Goal: Task Accomplishment & Management: Manage account settings

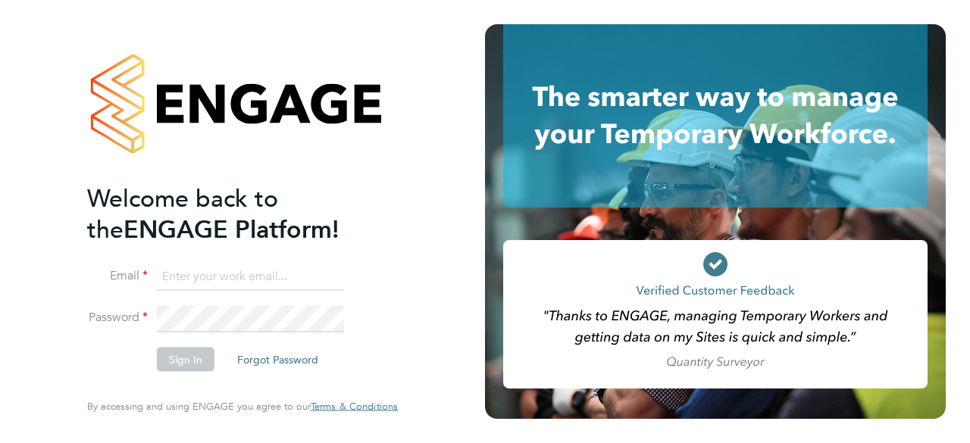
type input "[EMAIL_ADDRESS][DOMAIN_NAME]"
click at [180, 357] on button "Sign In" at bounding box center [186, 360] width 58 height 24
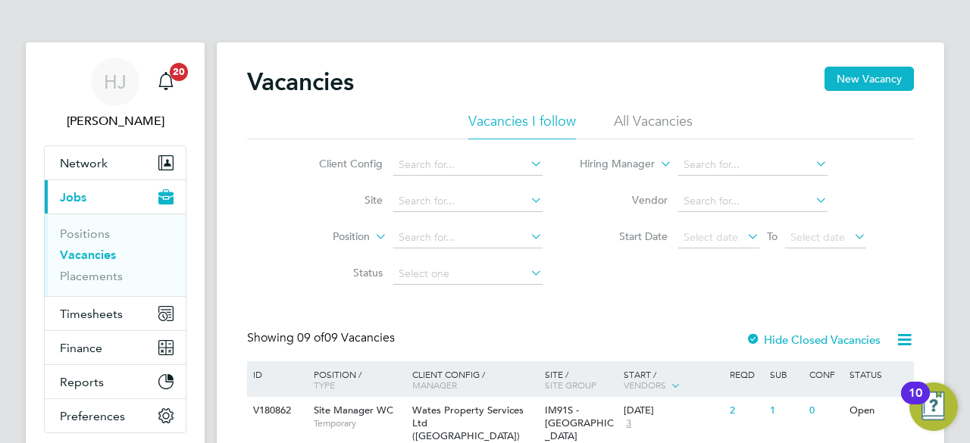
click at [258, 190] on div "Client Config Site Position Status Hiring Manager Vendor Start Date Select date…" at bounding box center [580, 215] width 667 height 153
click at [176, 71] on span "20" at bounding box center [179, 72] width 18 height 18
